Goal: Information Seeking & Learning: Learn about a topic

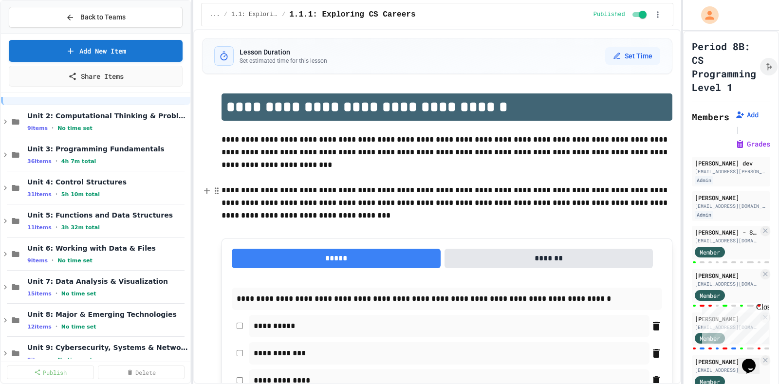
scroll to position [48, 0]
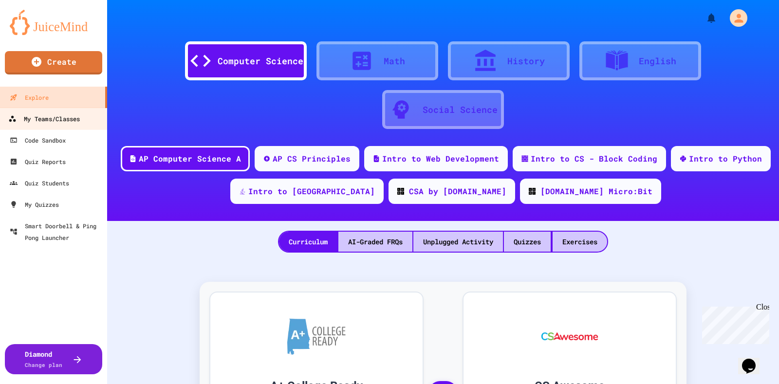
click at [65, 120] on div "My Teams/Classes" at bounding box center [44, 119] width 72 height 12
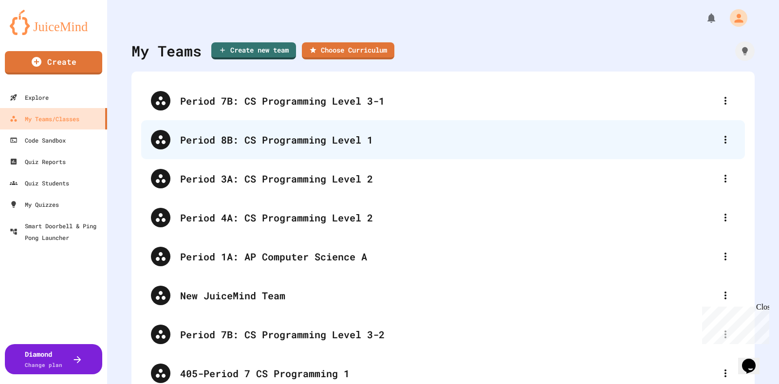
click at [331, 143] on div "Period 8B: CS Programming Level 1" at bounding box center [447, 139] width 535 height 15
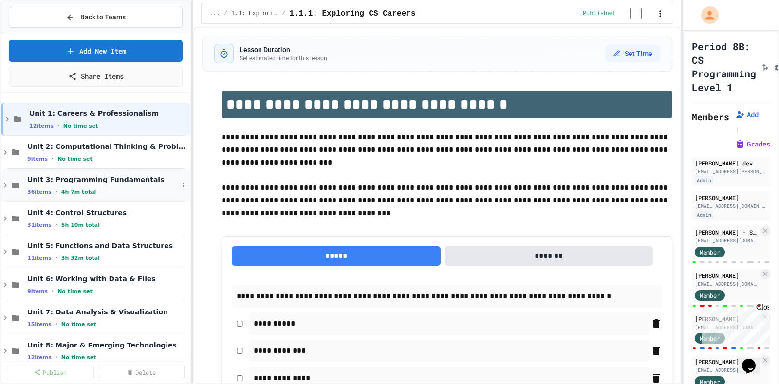
click at [136, 183] on div "Unit 3: Programming Fundamentals 36 items • 4h 7m total" at bounding box center [102, 185] width 151 height 20
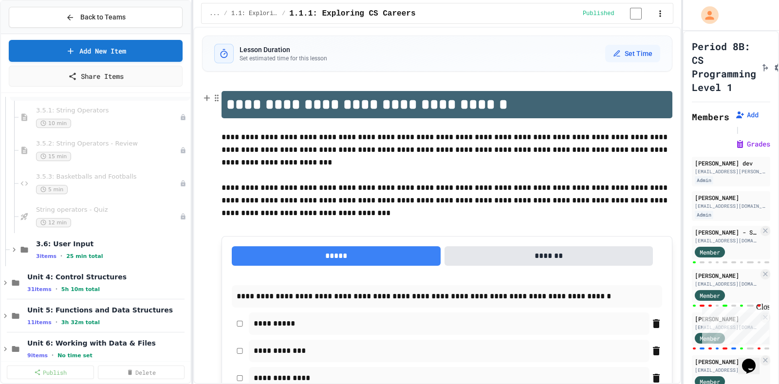
scroll to position [790, 0]
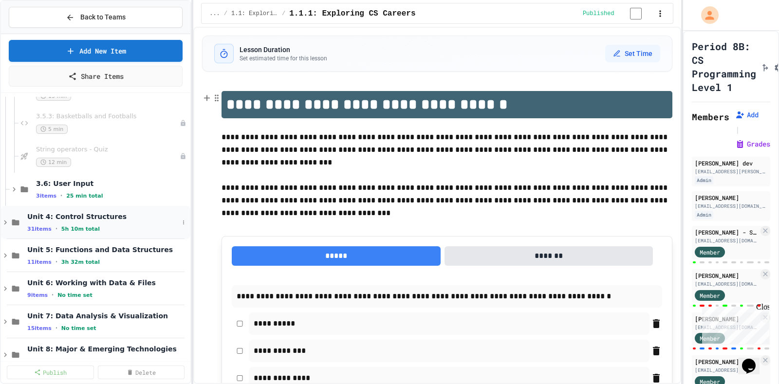
click at [7, 222] on icon at bounding box center [5, 222] width 9 height 9
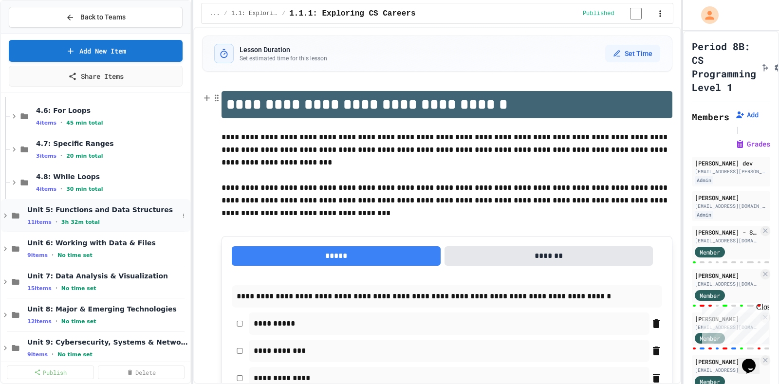
scroll to position [1107, 0]
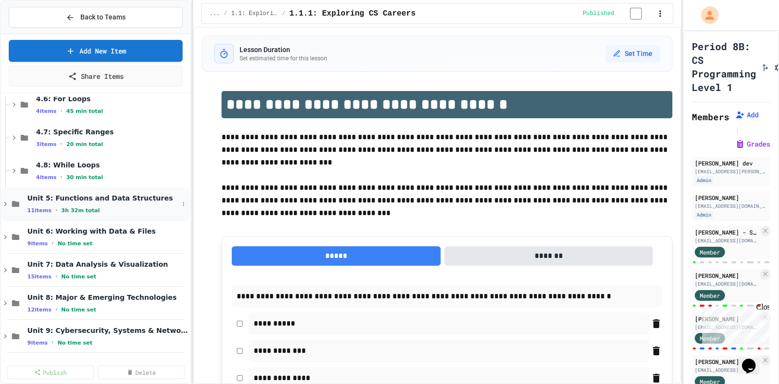
click at [144, 194] on span "Unit 5: Functions and Data Structures" at bounding box center [102, 198] width 151 height 9
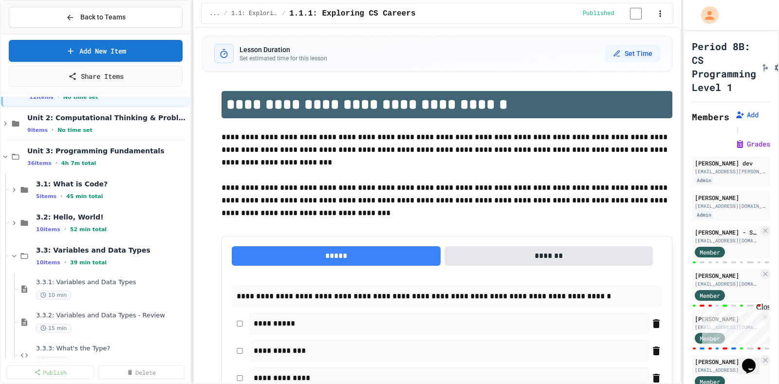
scroll to position [0, 0]
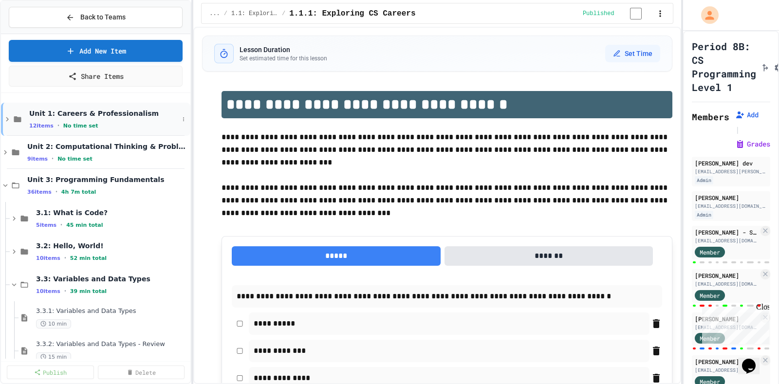
click at [122, 127] on div "12 items • No time set" at bounding box center [103, 126] width 149 height 8
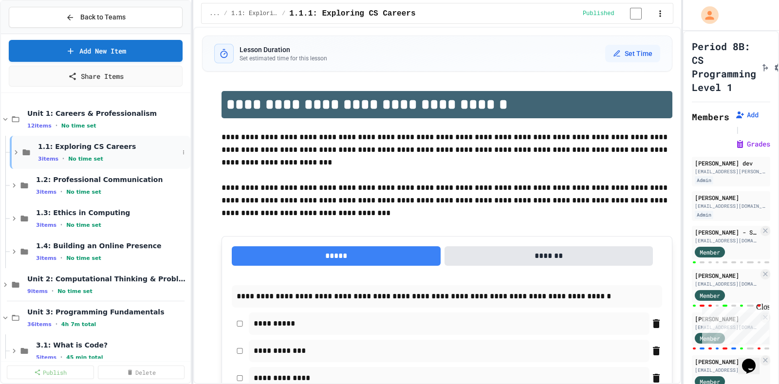
click at [17, 152] on icon at bounding box center [16, 152] width 9 height 9
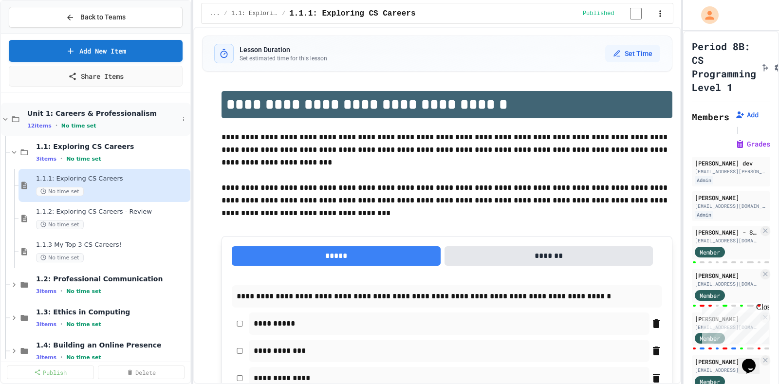
click at [2, 116] on icon at bounding box center [5, 119] width 9 height 9
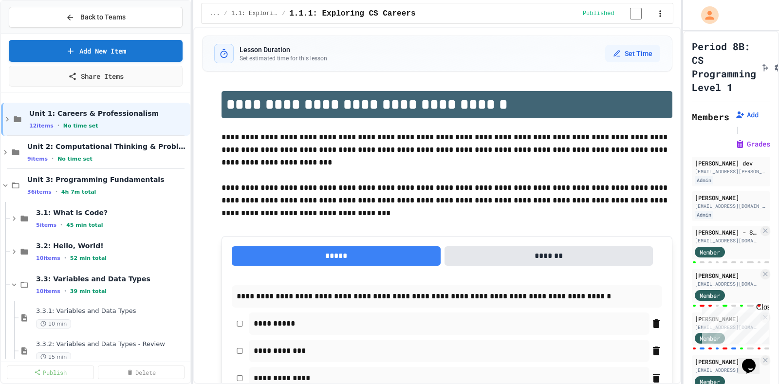
click at [3, 116] on icon at bounding box center [7, 119] width 9 height 9
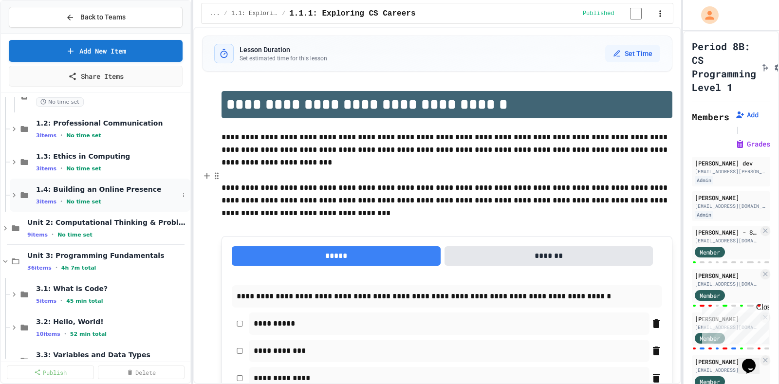
scroll to position [182, 0]
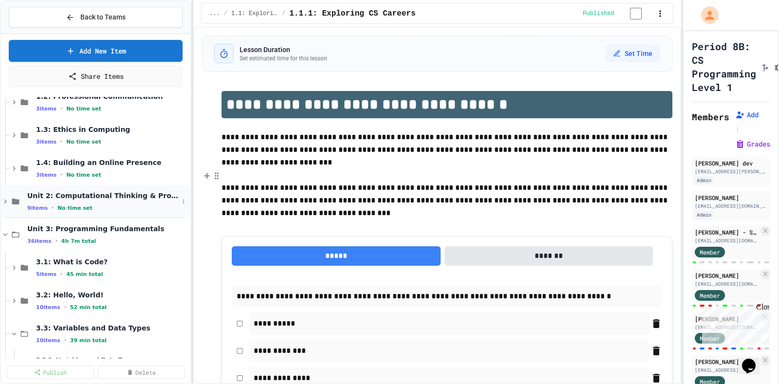
click at [7, 202] on icon at bounding box center [5, 201] width 9 height 9
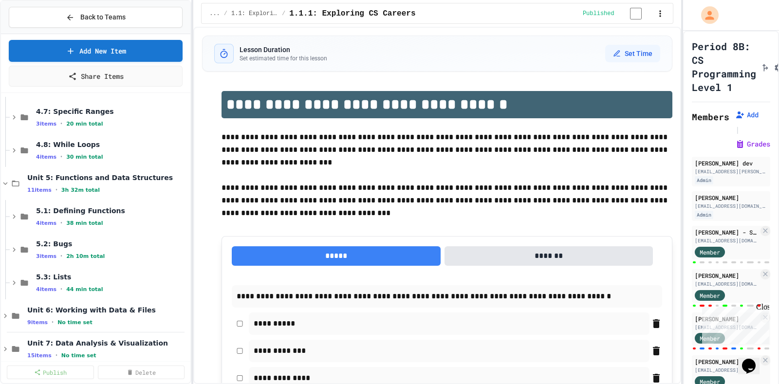
scroll to position [1636, 0]
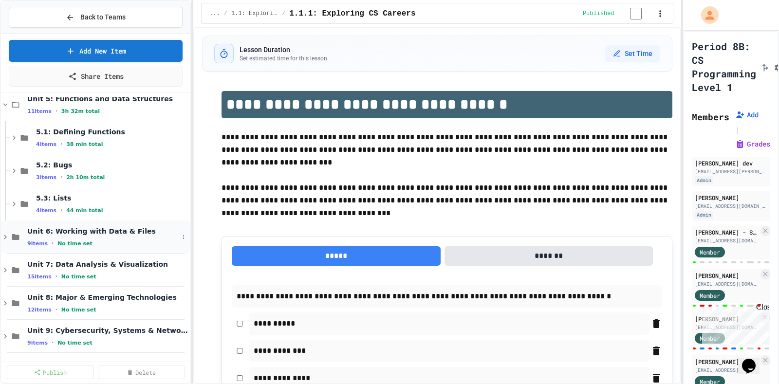
click at [6, 235] on icon at bounding box center [5, 237] width 9 height 9
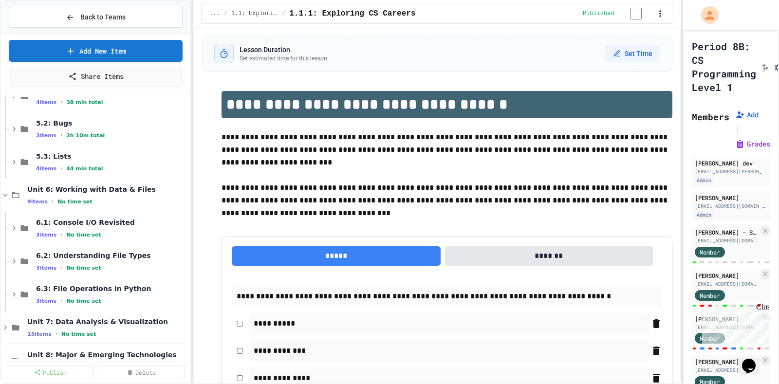
scroll to position [1697, 0]
